Goal: Information Seeking & Learning: Learn about a topic

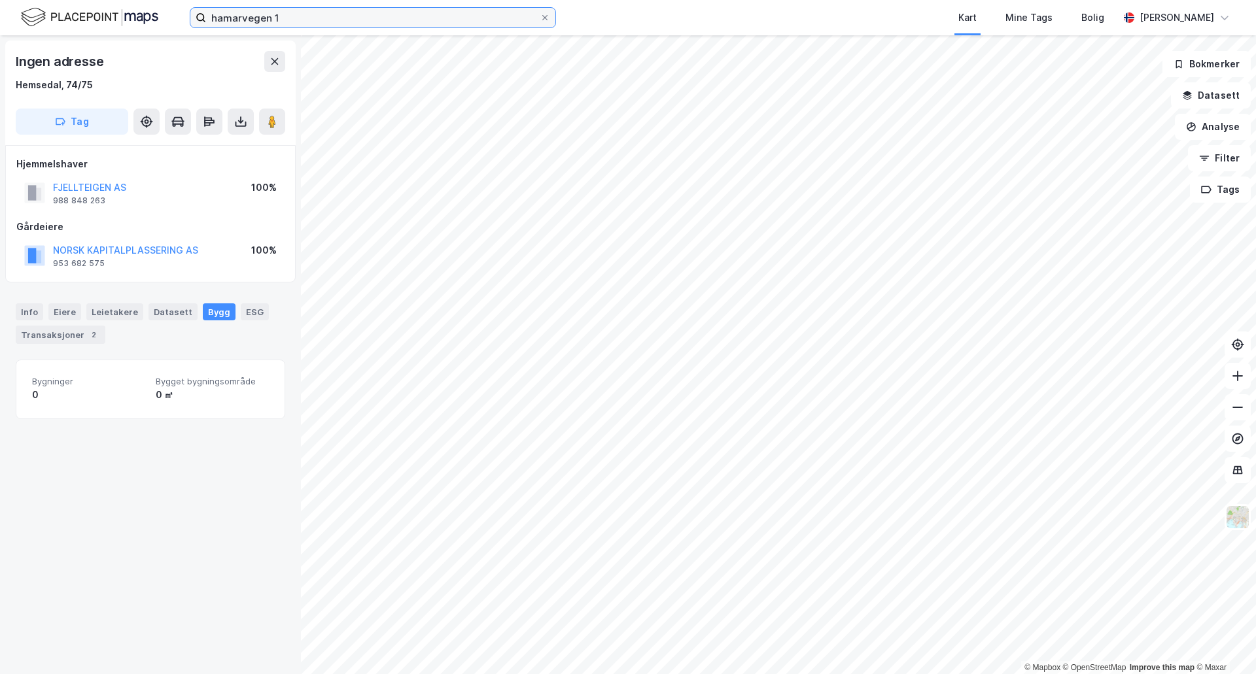
click at [308, 18] on input "hamarvegen 1" at bounding box center [373, 18] width 334 height 20
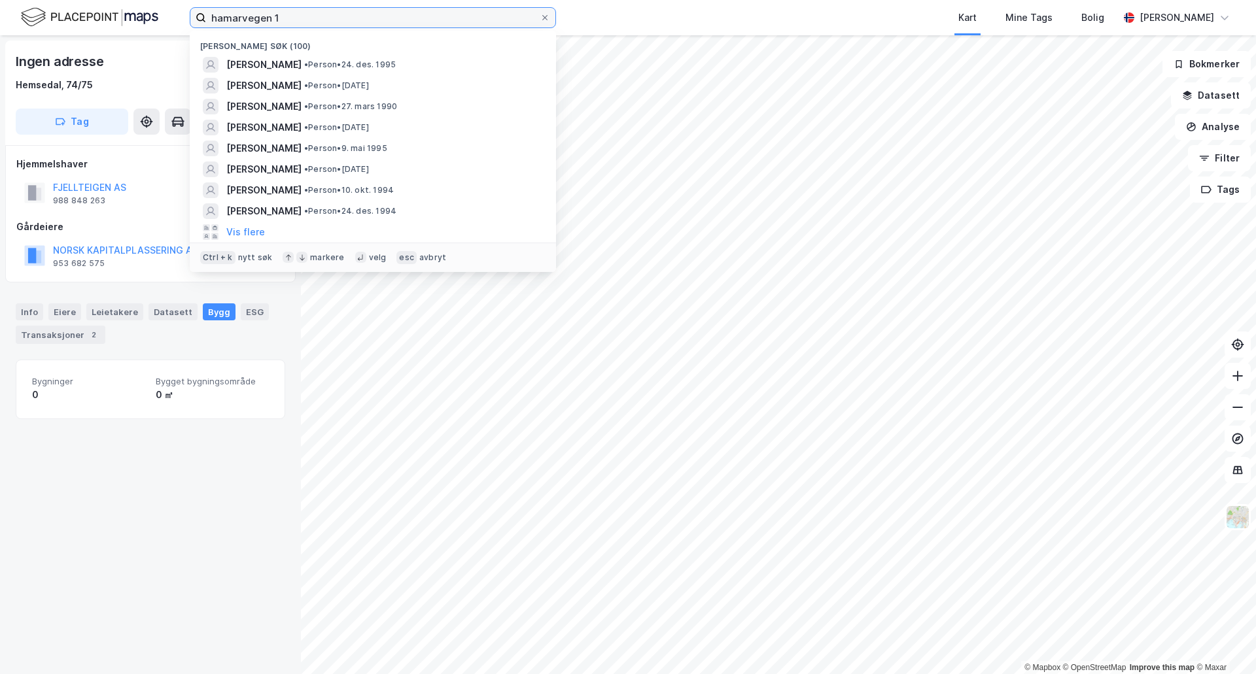
drag, startPoint x: 315, startPoint y: 17, endPoint x: 189, endPoint y: 17, distance: 126.2
click at [189, 17] on div "hamarvegen 1 Nylige søk (100) [PERSON_NAME] • [DATE] [PERSON_NAME] • Person • […" at bounding box center [628, 17] width 1256 height 35
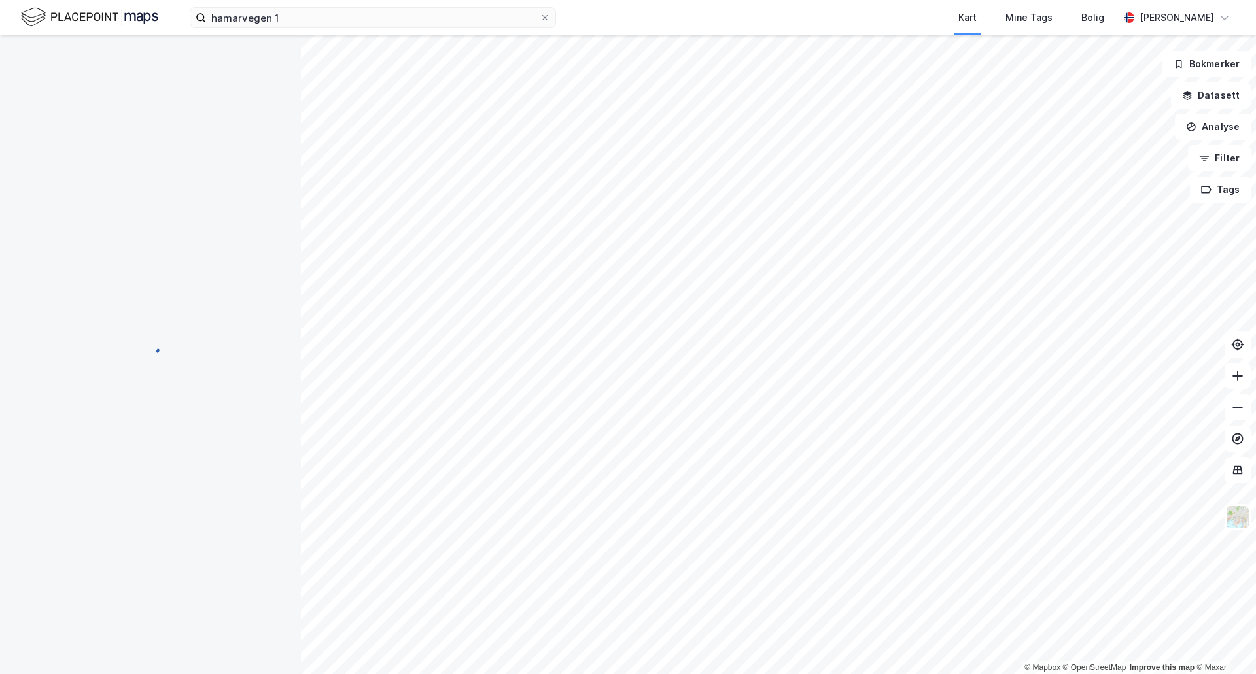
scroll to position [10, 0]
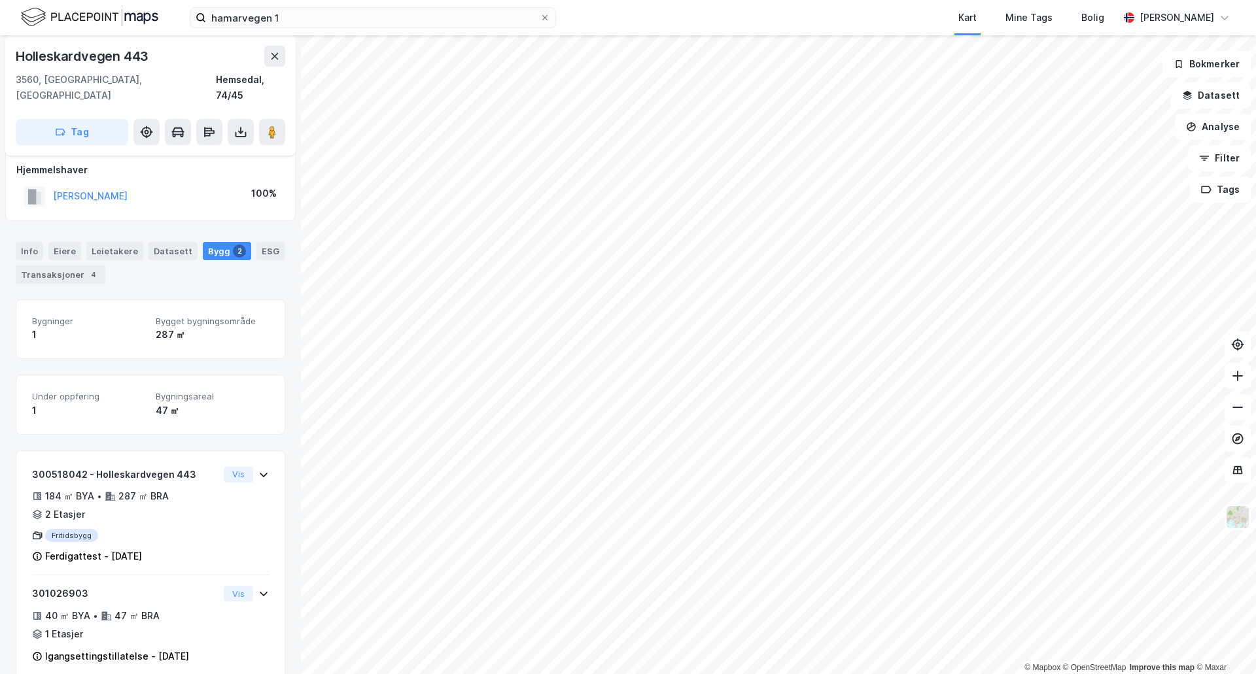
scroll to position [16, 0]
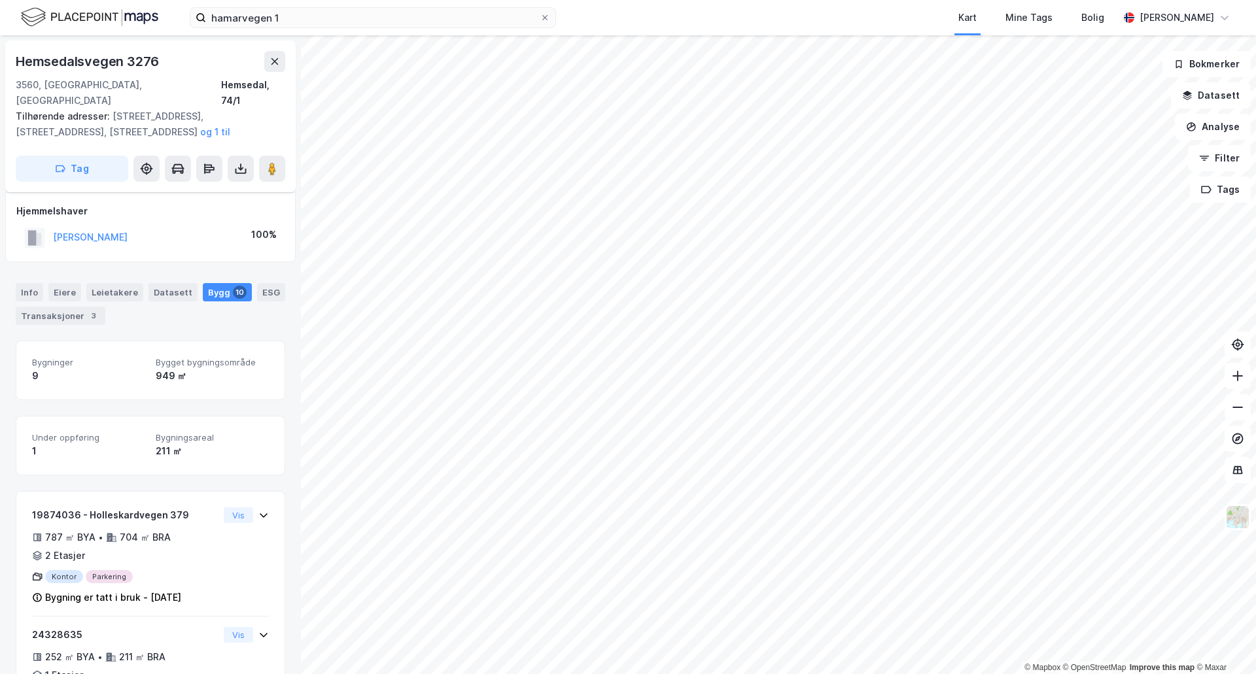
scroll to position [16, 0]
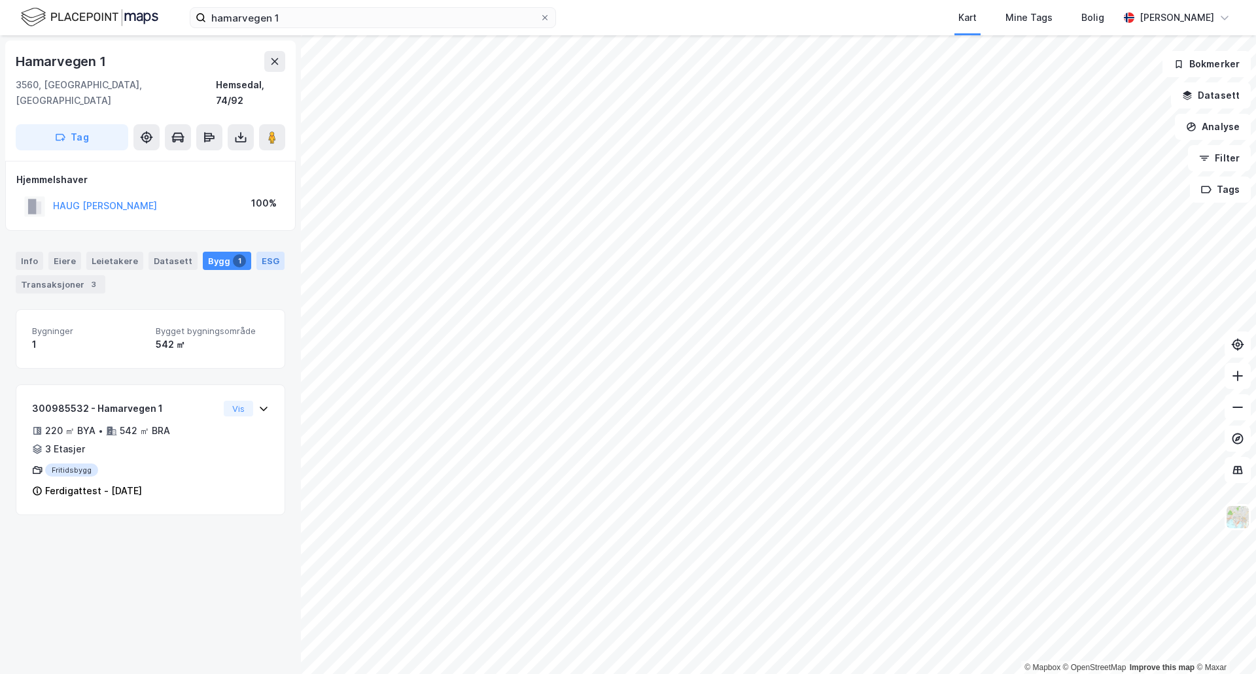
click at [260, 252] on div "ESG" at bounding box center [270, 261] width 28 height 18
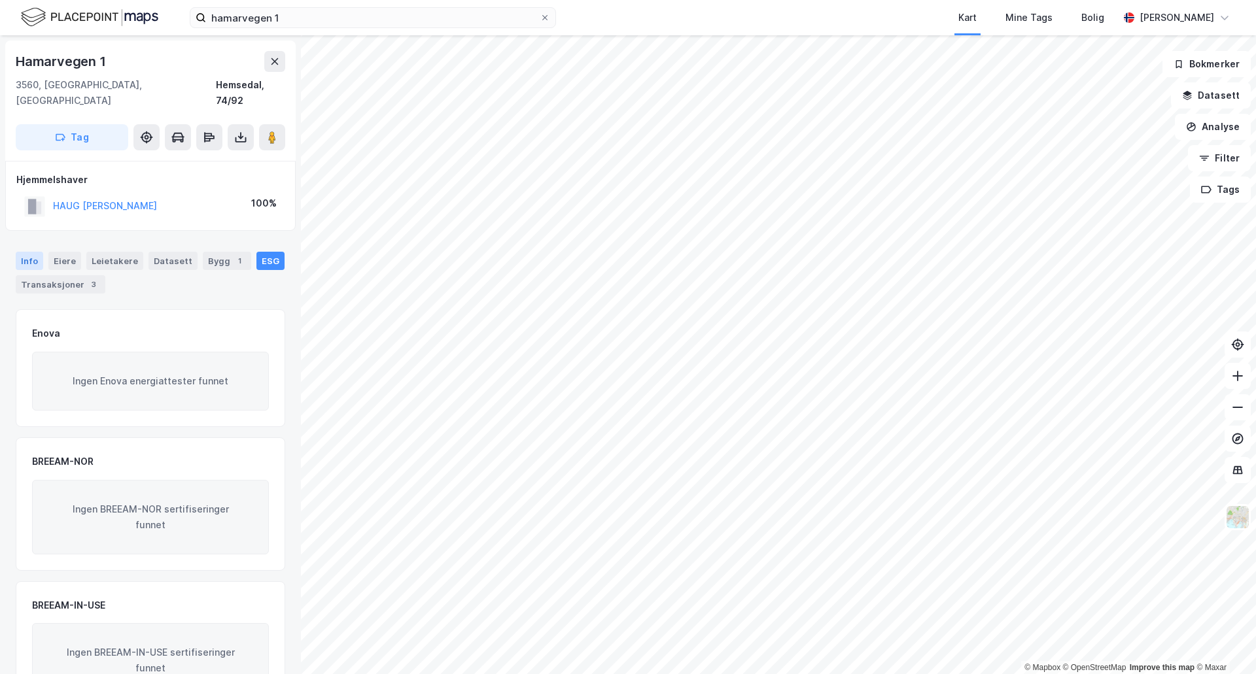
click at [31, 252] on div "Info" at bounding box center [29, 261] width 27 height 18
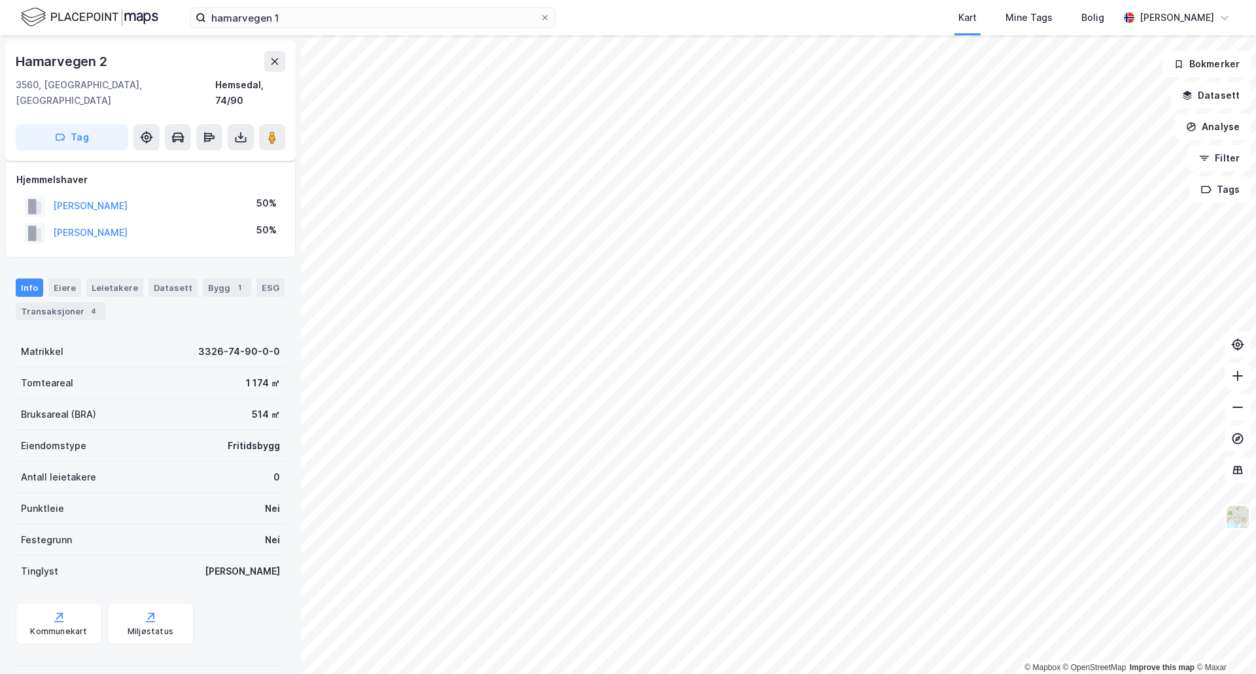
scroll to position [16, 0]
